Goal: Navigation & Orientation: Find specific page/section

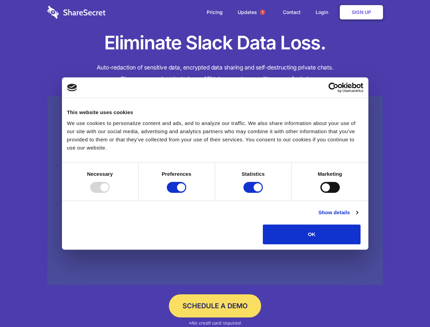
click at [110, 193] on div at bounding box center [99, 187] width 19 height 11
click at [186, 193] on input "Preferences" at bounding box center [176, 187] width 19 height 11
checkbox input "false"
click at [254, 193] on input "Statistics" at bounding box center [253, 187] width 19 height 11
checkbox input "false"
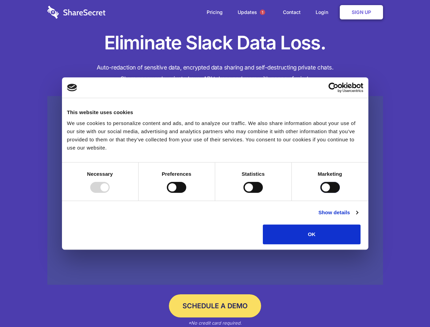
click at [321, 193] on input "Marketing" at bounding box center [330, 187] width 19 height 11
checkbox input "true"
click at [358, 217] on link "Show details" at bounding box center [338, 212] width 40 height 8
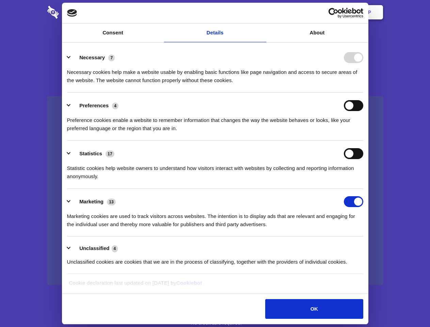
click at [363, 93] on li "Necessary 7 Necessary cookies help make a website usable by enabling basic func…" at bounding box center [215, 69] width 296 height 48
click at [262, 12] on span "1" at bounding box center [262, 12] width 5 height 5
